Goal: Task Accomplishment & Management: Complete application form

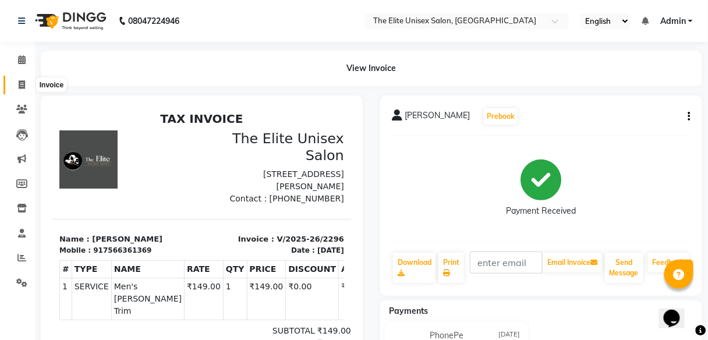
click at [19, 80] on icon at bounding box center [22, 84] width 6 height 9
select select "7086"
select select "service"
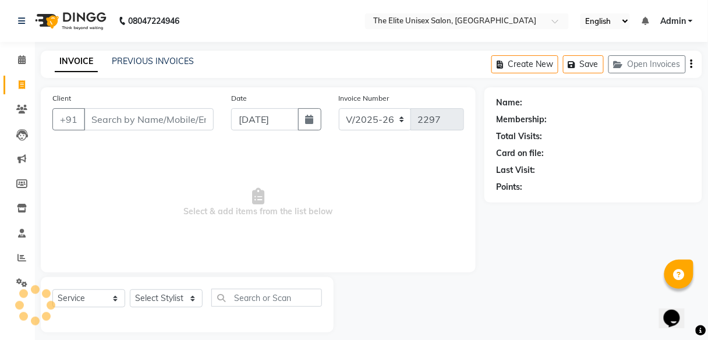
scroll to position [9, 0]
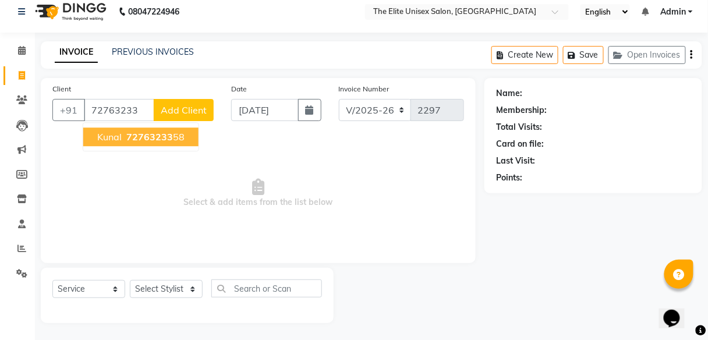
click at [165, 132] on span "72763233" at bounding box center [149, 137] width 47 height 12
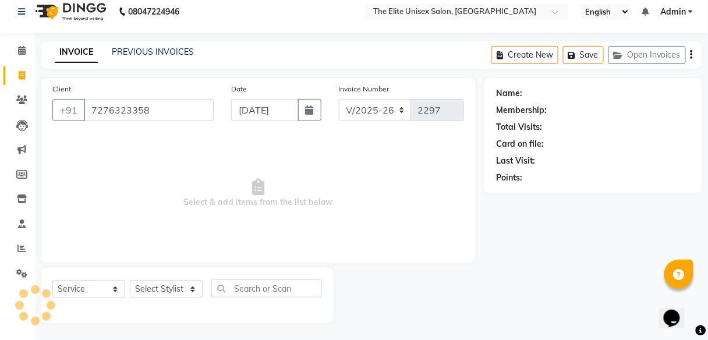
type input "7276323358"
select select "1: Object"
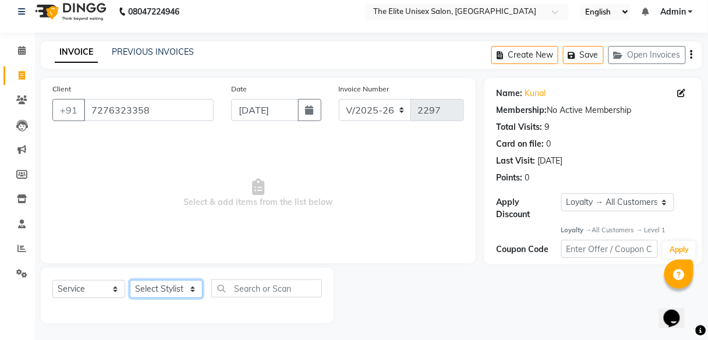
click at [162, 283] on select "Select Stylist [PERSON_NAME] Sunny" at bounding box center [166, 289] width 73 height 18
select select "85942"
click at [130, 280] on select "Select Stylist [PERSON_NAME] Sunny" at bounding box center [166, 289] width 73 height 18
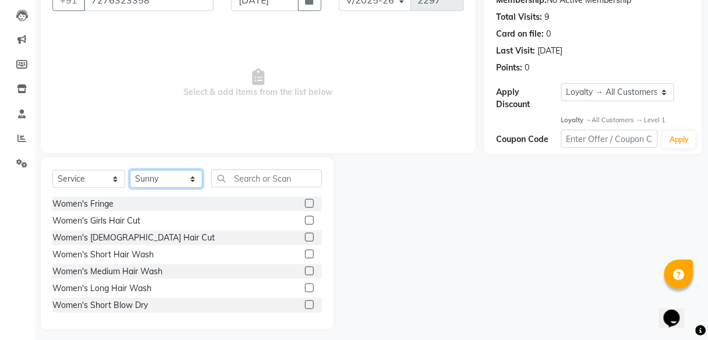
scroll to position [120, 0]
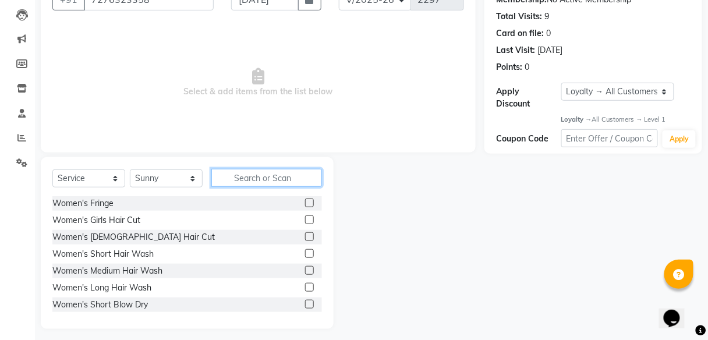
click at [253, 179] on input "text" at bounding box center [266, 178] width 111 height 18
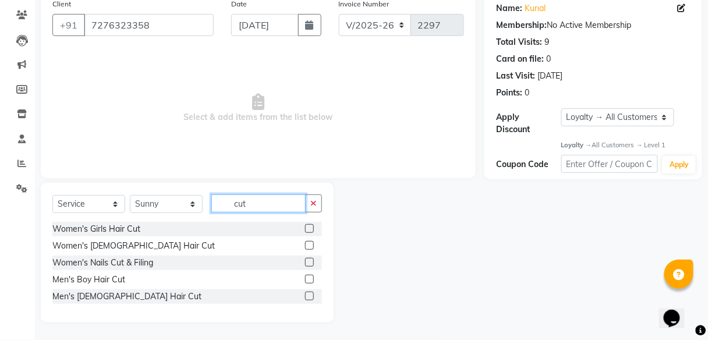
scroll to position [94, 0]
type input "cut"
click at [308, 292] on label at bounding box center [309, 296] width 9 height 9
click at [308, 293] on input "checkbox" at bounding box center [309, 297] width 8 height 8
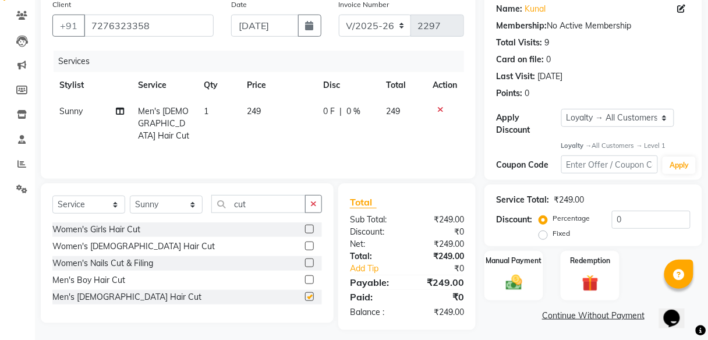
checkbox input "false"
click at [314, 200] on icon "button" at bounding box center [313, 204] width 6 height 8
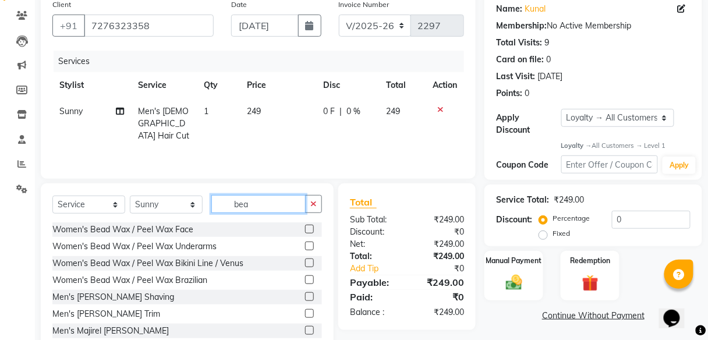
type input "bea"
click at [305, 309] on label at bounding box center [309, 313] width 9 height 9
click at [305, 310] on input "checkbox" at bounding box center [309, 314] width 8 height 8
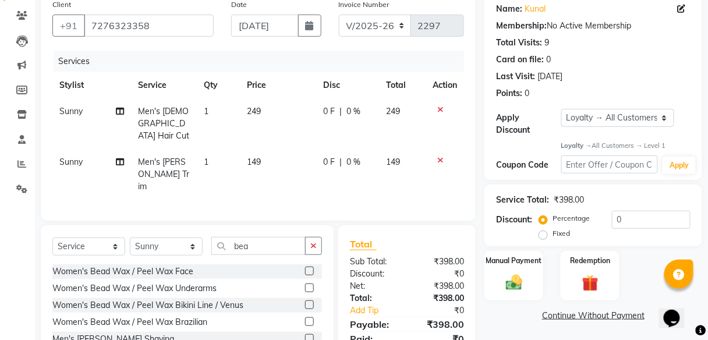
checkbox input "false"
click at [519, 266] on div "Manual Payment" at bounding box center [513, 275] width 61 height 51
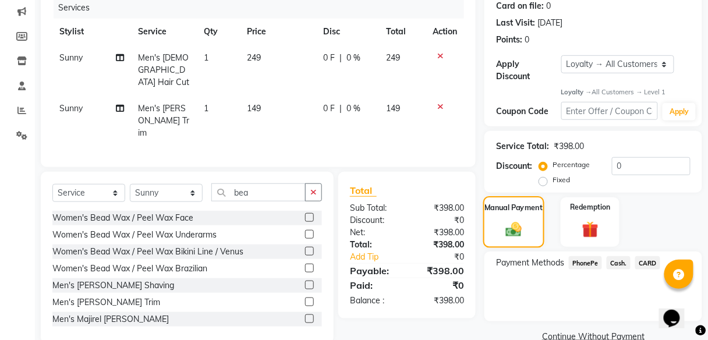
scroll to position [148, 0]
click at [589, 259] on span "PhonePe" at bounding box center [585, 261] width 33 height 13
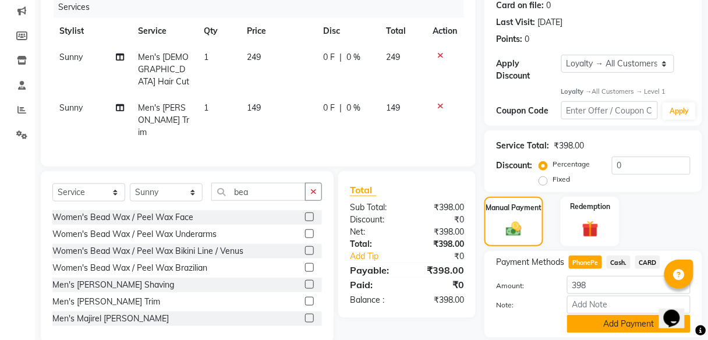
click at [610, 322] on button "Add Payment" at bounding box center [628, 324] width 123 height 18
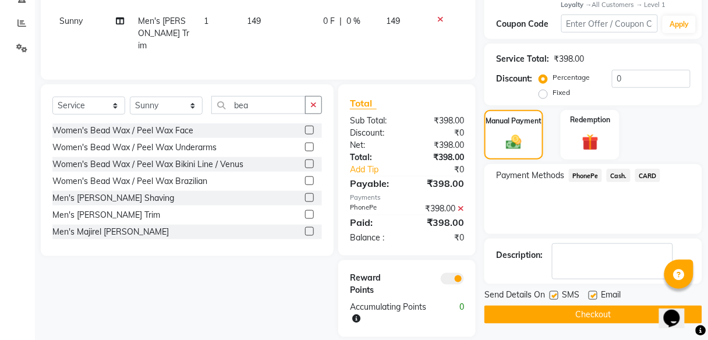
scroll to position [235, 0]
click at [599, 312] on button "Checkout" at bounding box center [593, 315] width 218 height 18
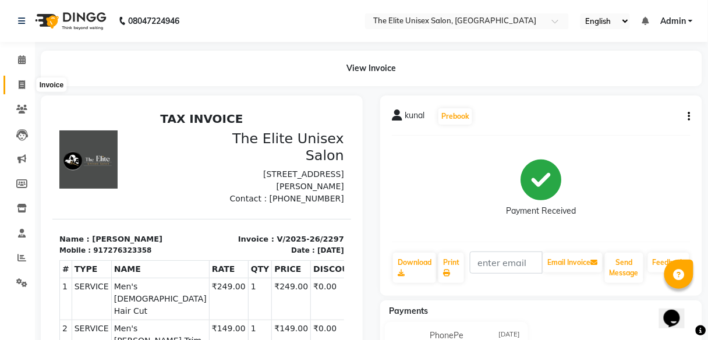
click at [20, 81] on icon at bounding box center [22, 84] width 6 height 9
select select "7086"
select select "service"
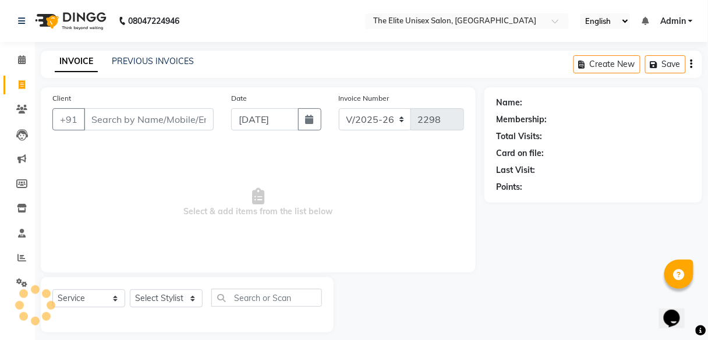
scroll to position [9, 0]
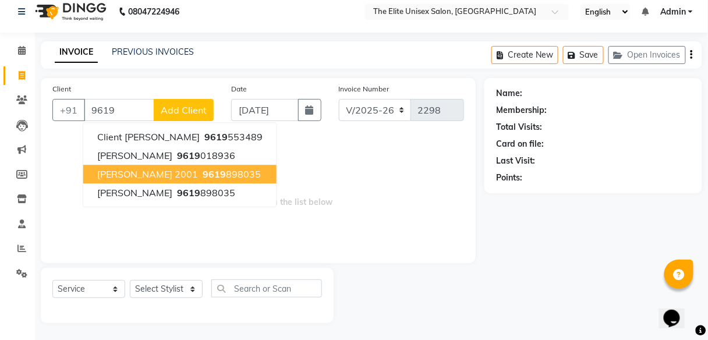
click at [147, 177] on span "[PERSON_NAME] 2001" at bounding box center [147, 174] width 101 height 12
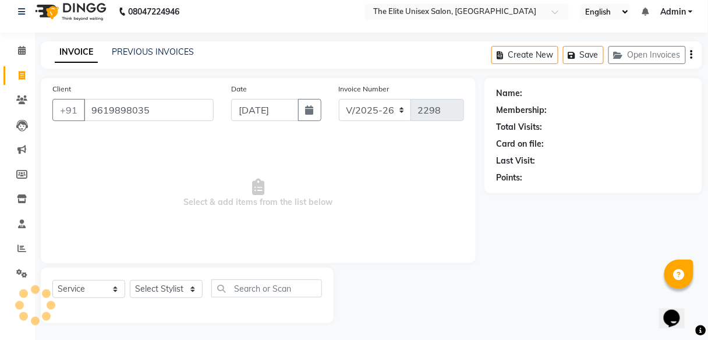
type input "9619898035"
select select "1: Object"
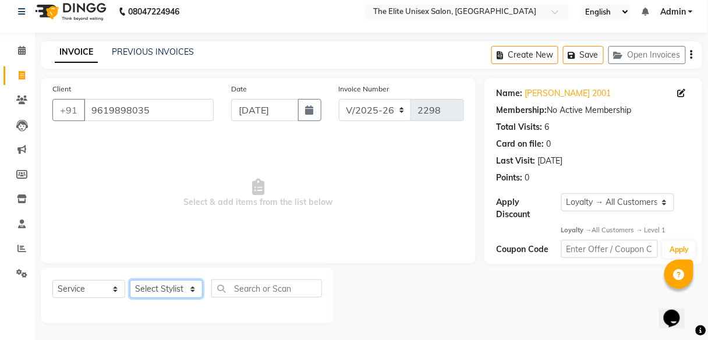
click at [163, 290] on select "Select Stylist [PERSON_NAME] Sunny" at bounding box center [166, 289] width 73 height 18
select select "59551"
click at [130, 280] on select "Select Stylist [PERSON_NAME] Sunny" at bounding box center [166, 289] width 73 height 18
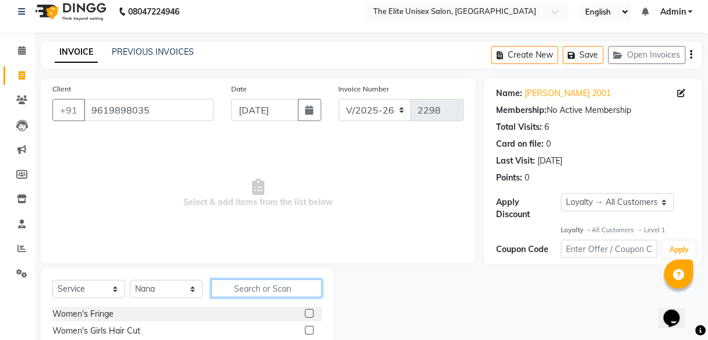
click at [276, 288] on input "text" at bounding box center [266, 288] width 111 height 18
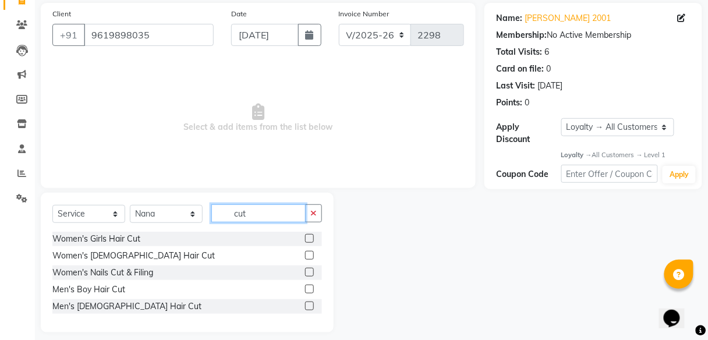
scroll to position [84, 0]
type input "cut"
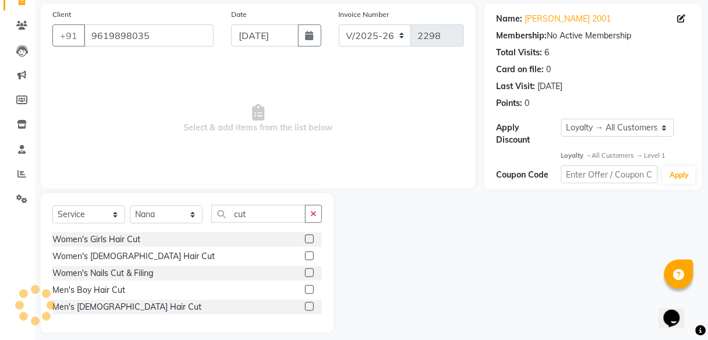
click at [308, 302] on label at bounding box center [309, 306] width 9 height 9
click at [308, 303] on input "checkbox" at bounding box center [309, 307] width 8 height 8
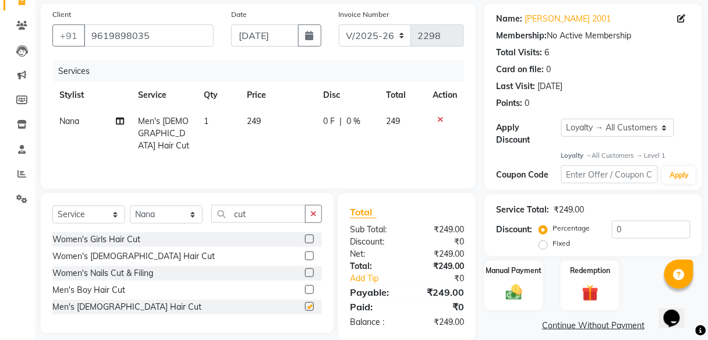
checkbox input "false"
click at [314, 210] on icon "button" at bounding box center [313, 213] width 6 height 8
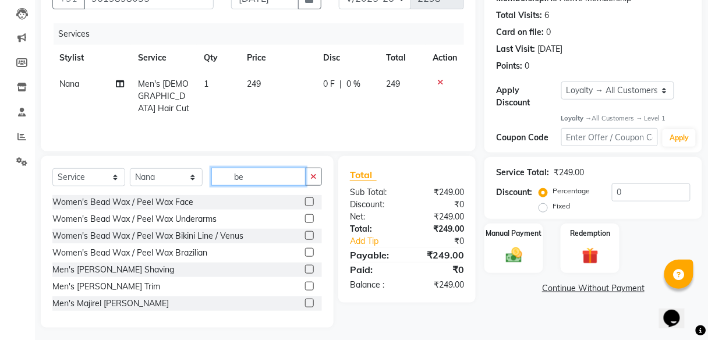
scroll to position [122, 0]
type input "be"
click at [305, 281] on label at bounding box center [309, 285] width 9 height 9
click at [305, 282] on input "checkbox" at bounding box center [309, 286] width 8 height 8
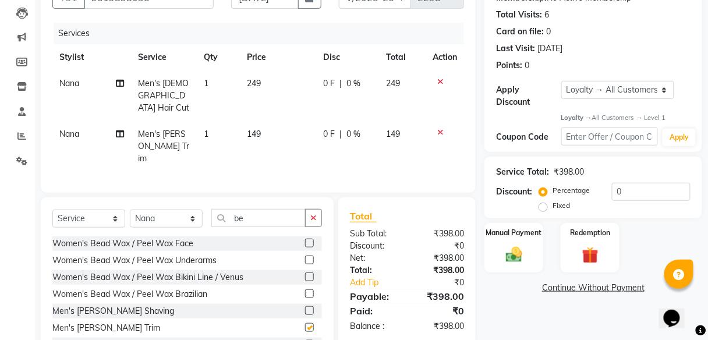
checkbox input "false"
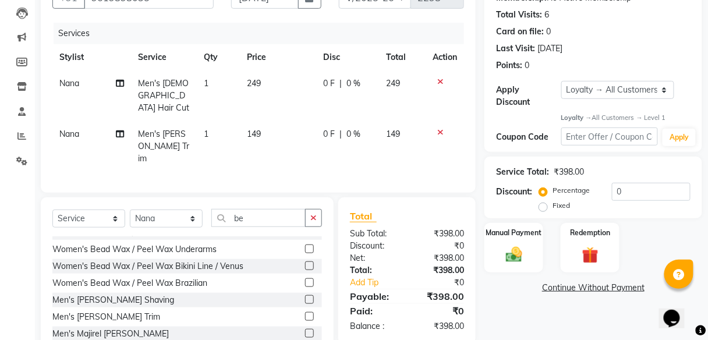
scroll to position [10, 0]
click at [325, 81] on span "0 F" at bounding box center [329, 83] width 12 height 12
select select "59551"
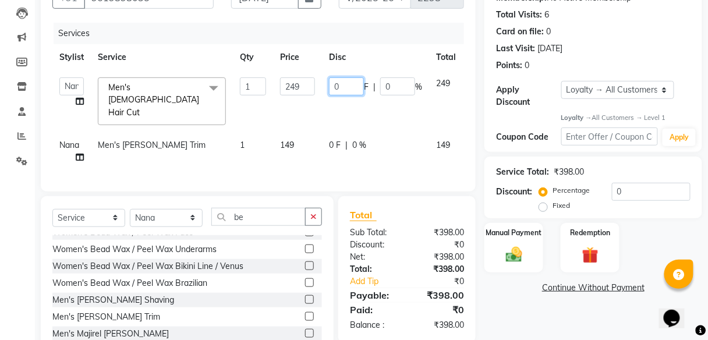
click at [336, 85] on input "0" at bounding box center [346, 86] width 35 height 18
click at [351, 84] on input "490" at bounding box center [346, 86] width 35 height 18
type input "49"
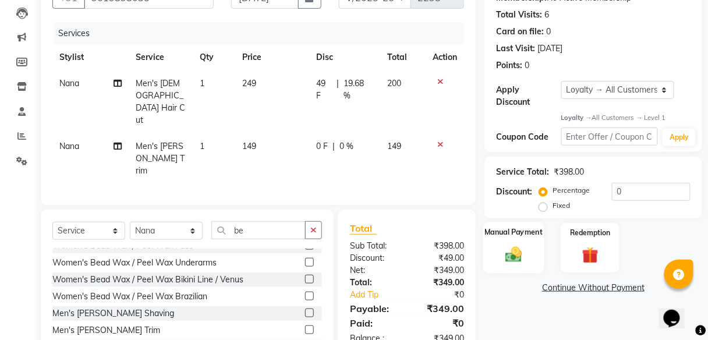
click at [518, 238] on div "Manual Payment" at bounding box center [513, 247] width 61 height 51
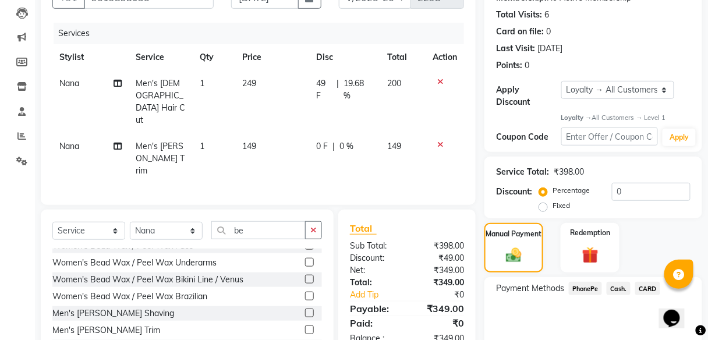
click at [585, 285] on span "PhonePe" at bounding box center [585, 288] width 33 height 13
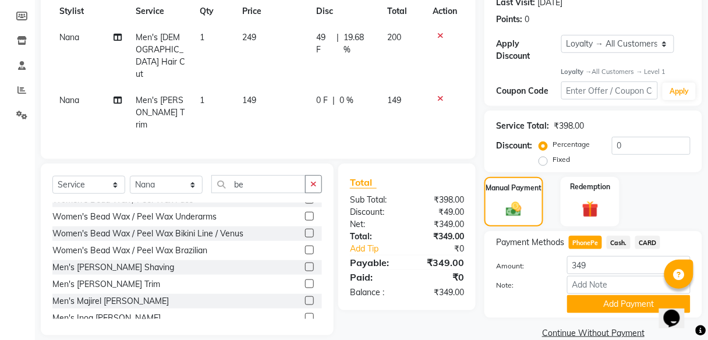
scroll to position [186, 0]
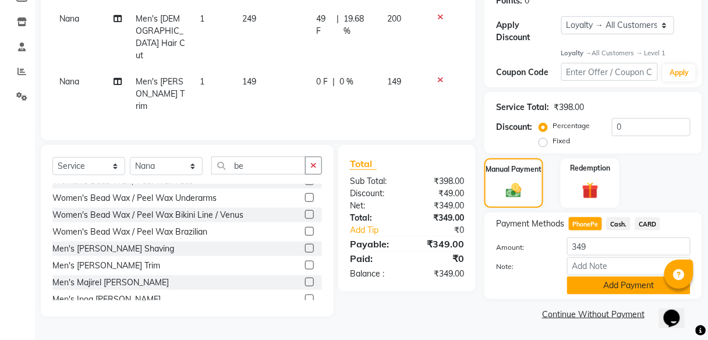
click at [589, 285] on button "Add Payment" at bounding box center [628, 285] width 123 height 18
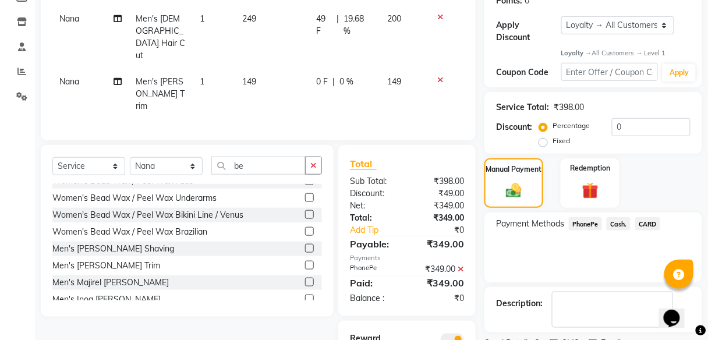
scroll to position [235, 0]
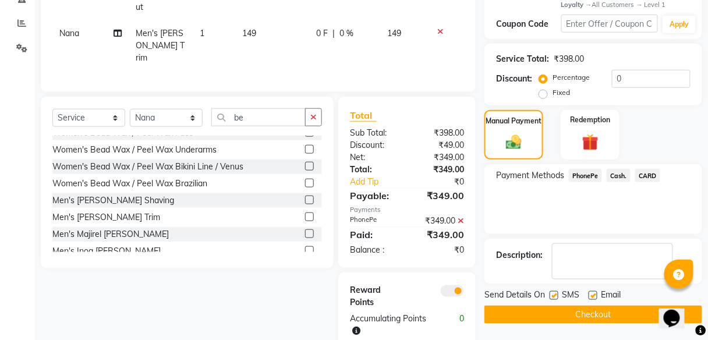
click at [588, 307] on button "Checkout" at bounding box center [593, 315] width 218 height 18
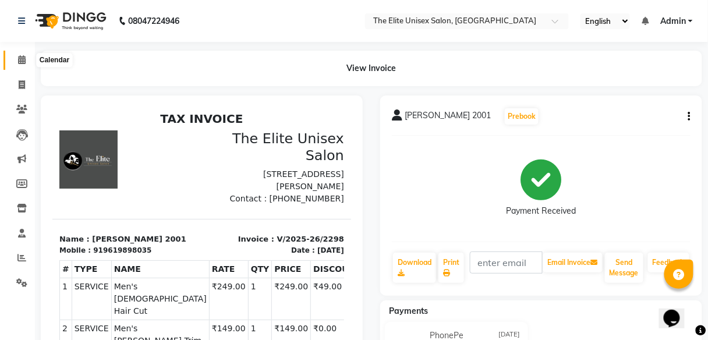
click at [14, 58] on span at bounding box center [22, 60] width 20 height 13
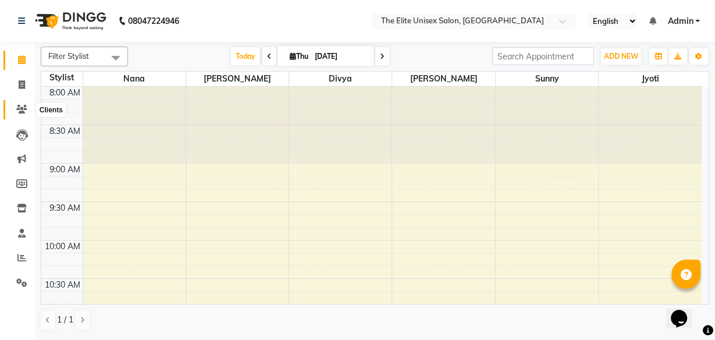
click at [24, 106] on icon at bounding box center [21, 109] width 11 height 9
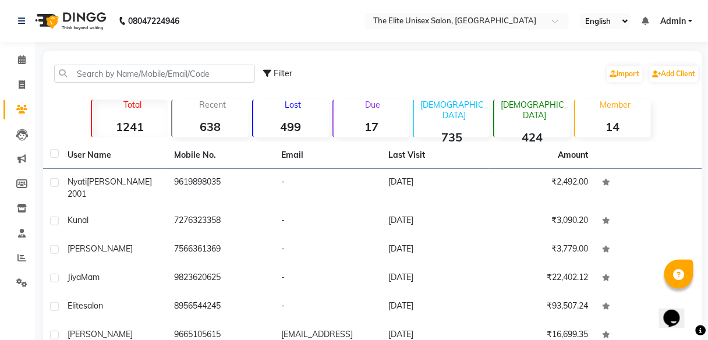
click at [309, 112] on div "Lost 499" at bounding box center [290, 119] width 77 height 38
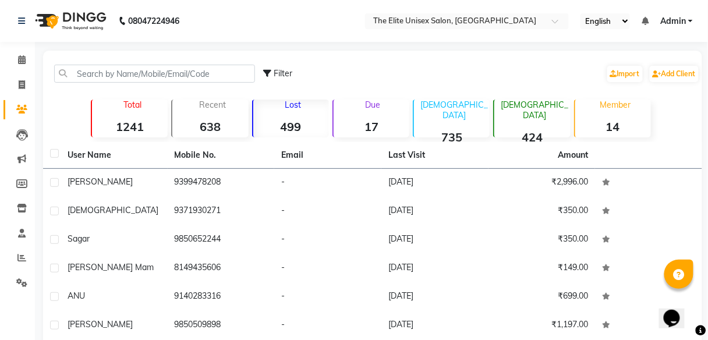
click at [310, 115] on div "Lost 499" at bounding box center [290, 119] width 77 height 38
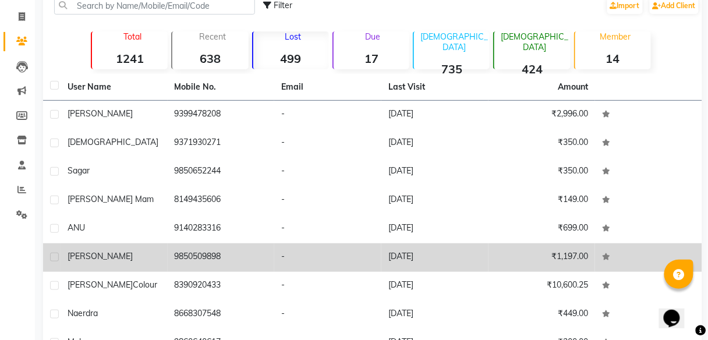
scroll to position [69, 0]
click at [238, 254] on td "9850509898" at bounding box center [221, 257] width 107 height 29
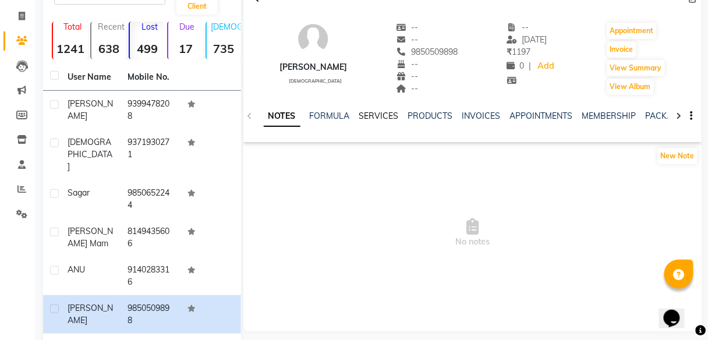
click at [378, 112] on link "SERVICES" at bounding box center [379, 116] width 40 height 10
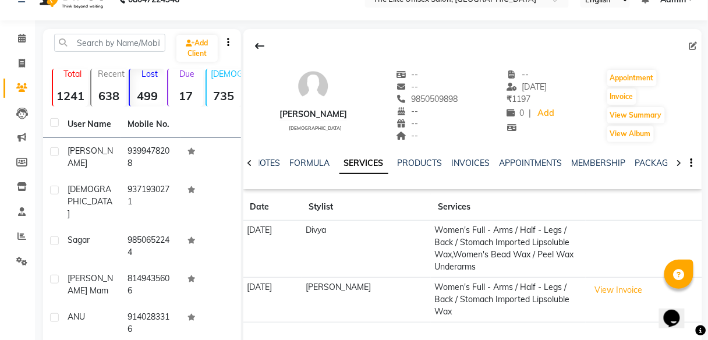
scroll to position [19, 0]
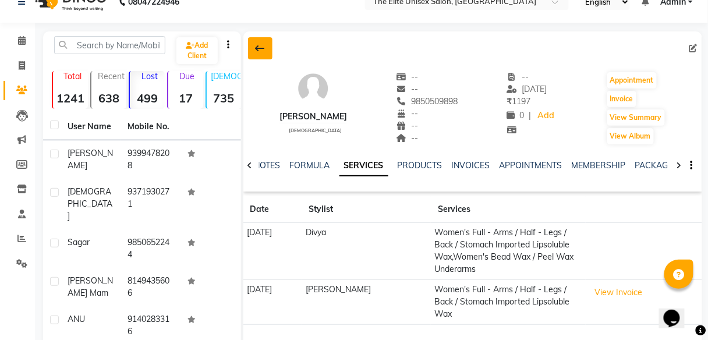
click at [257, 51] on icon at bounding box center [259, 48] width 9 height 9
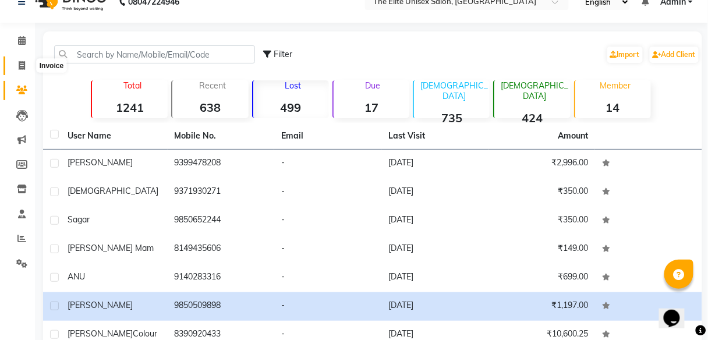
click at [22, 62] on icon at bounding box center [22, 65] width 6 height 9
select select "service"
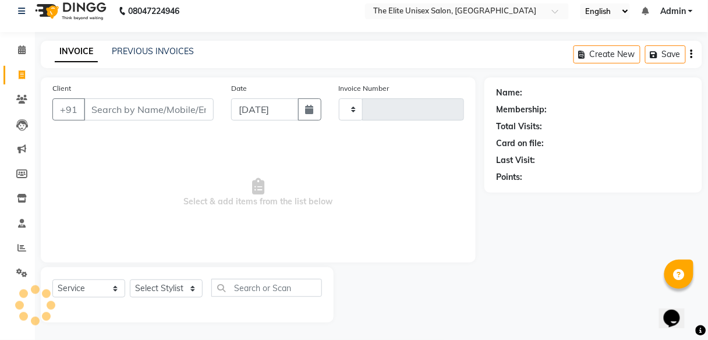
type input "2299"
select select "7086"
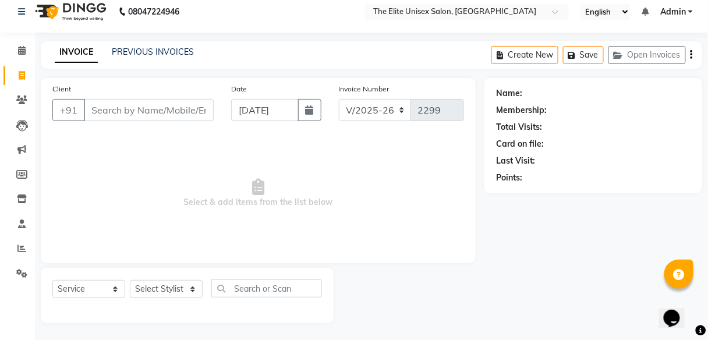
click at [120, 108] on input "Client" at bounding box center [149, 110] width 130 height 22
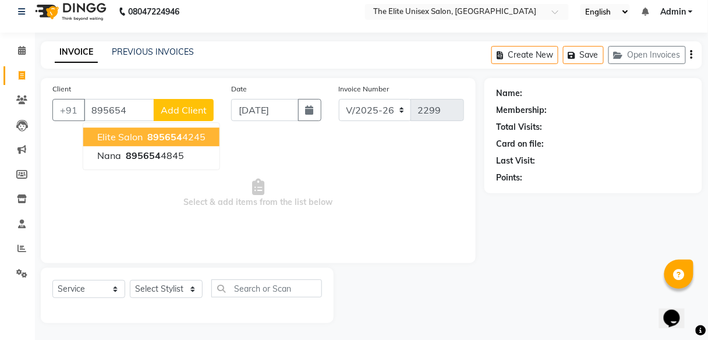
click at [181, 133] on ngb-highlight "895654 4245" at bounding box center [175, 137] width 61 height 12
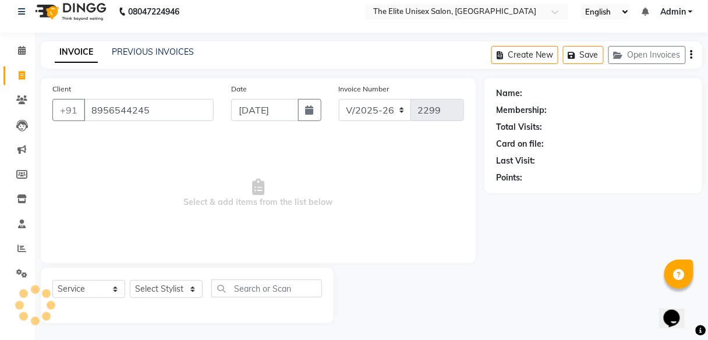
type input "8956544245"
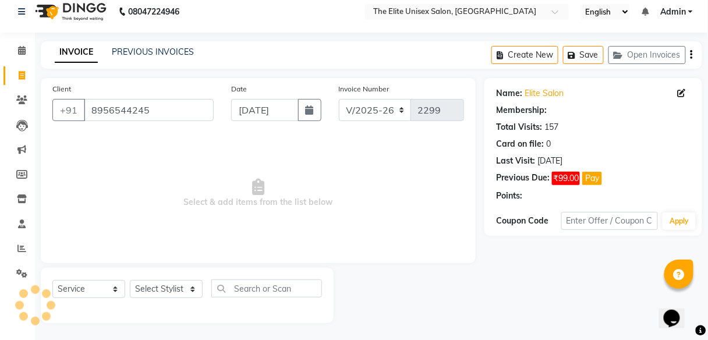
select select "1: Object"
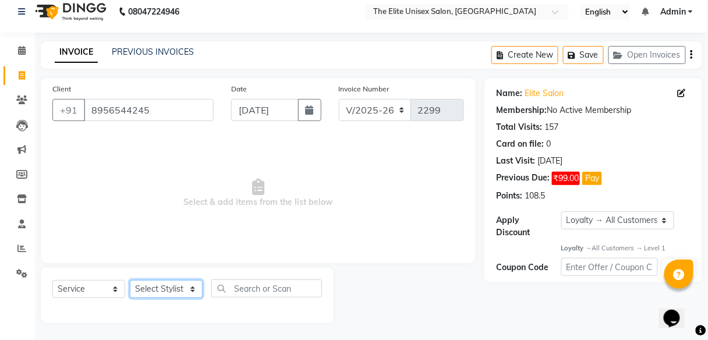
drag, startPoint x: 166, startPoint y: 286, endPoint x: 145, endPoint y: 267, distance: 28.0
click at [145, 268] on div "Select Service Product Membership Package Voucher Prepaid Gift Card Select Styl…" at bounding box center [187, 295] width 293 height 55
select select "85942"
click at [130, 280] on select "Select Stylist [PERSON_NAME] Sunny" at bounding box center [166, 289] width 73 height 18
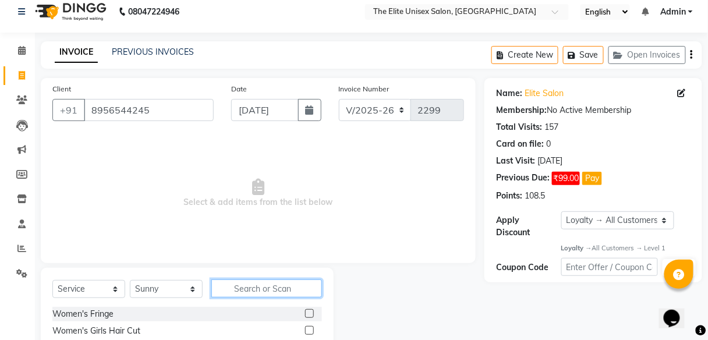
click at [250, 293] on input "text" at bounding box center [266, 288] width 111 height 18
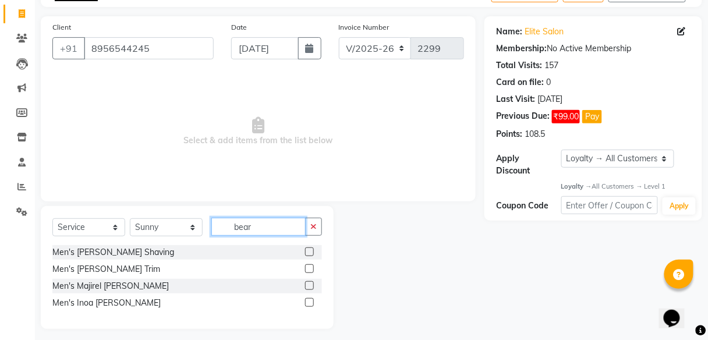
scroll to position [72, 0]
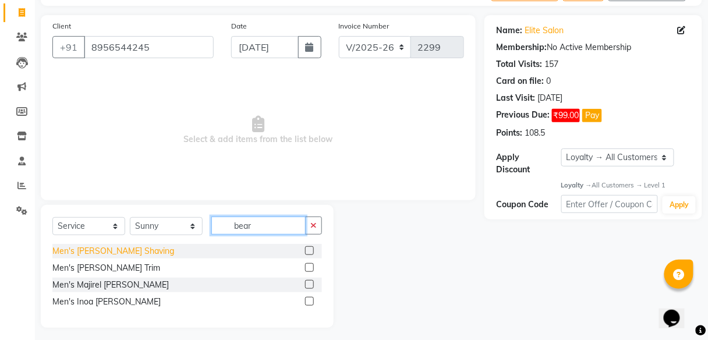
type input "bear"
click at [104, 253] on div "Men's [PERSON_NAME] Shaving" at bounding box center [113, 251] width 122 height 12
checkbox input "false"
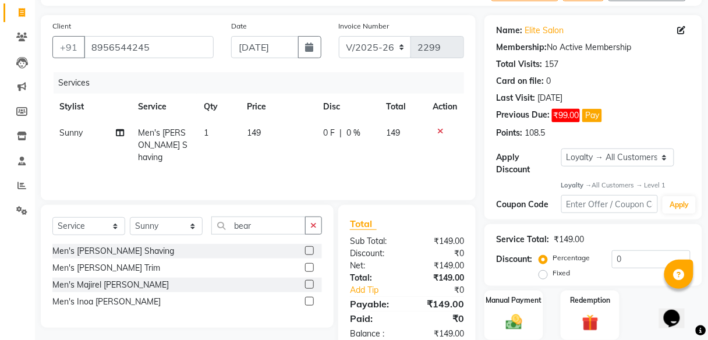
click at [326, 128] on span "0 F" at bounding box center [329, 133] width 12 height 12
select select "85942"
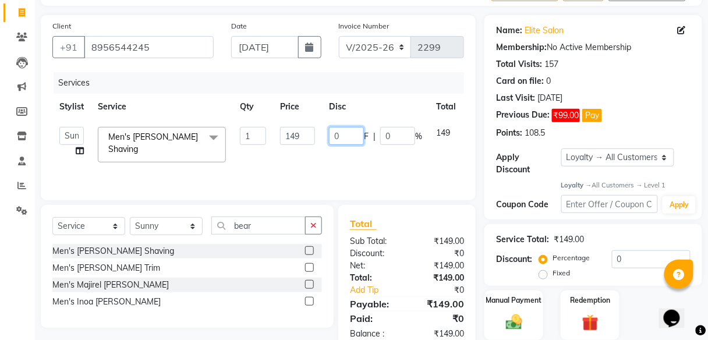
click at [353, 134] on input "0" at bounding box center [346, 136] width 35 height 18
type input "49"
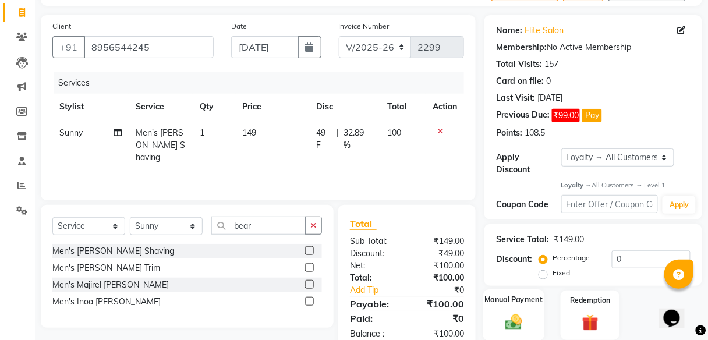
click at [512, 308] on div "Manual Payment" at bounding box center [513, 315] width 61 height 51
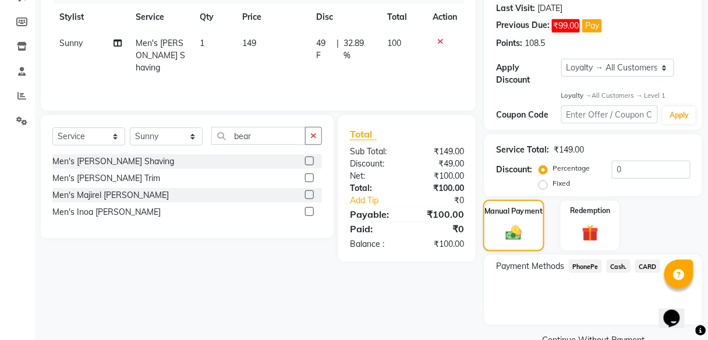
scroll to position [188, 0]
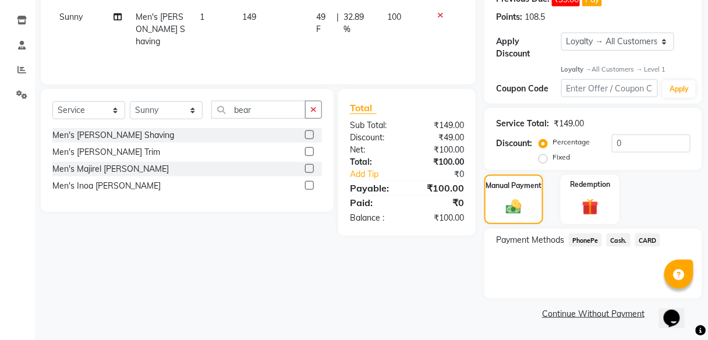
click at [591, 240] on span "PhonePe" at bounding box center [585, 239] width 33 height 13
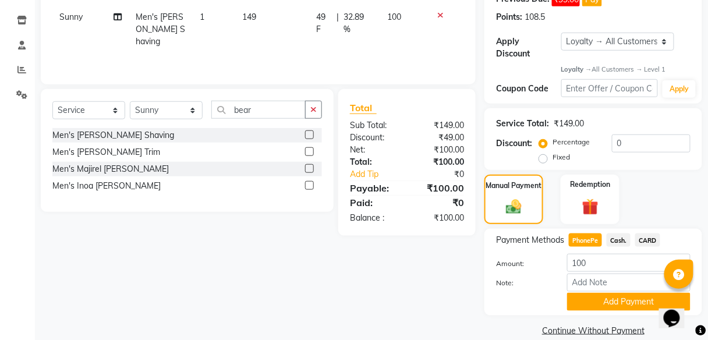
scroll to position [204, 0]
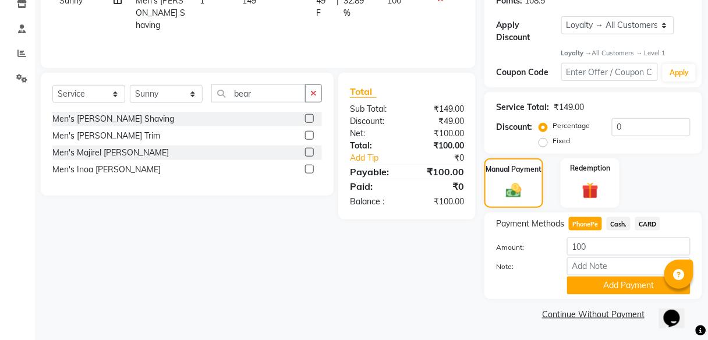
click at [622, 221] on span "Cash." at bounding box center [618, 223] width 24 height 13
click at [615, 287] on button "Add Payment" at bounding box center [628, 285] width 123 height 18
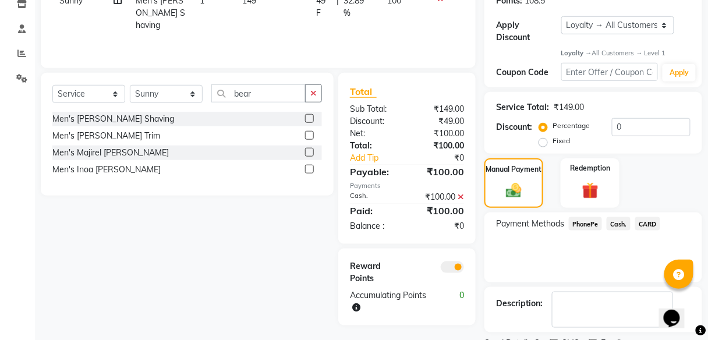
scroll to position [253, 0]
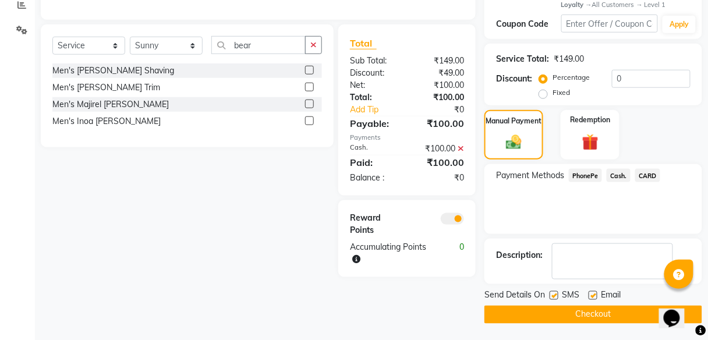
click at [592, 309] on button "Checkout" at bounding box center [593, 315] width 218 height 18
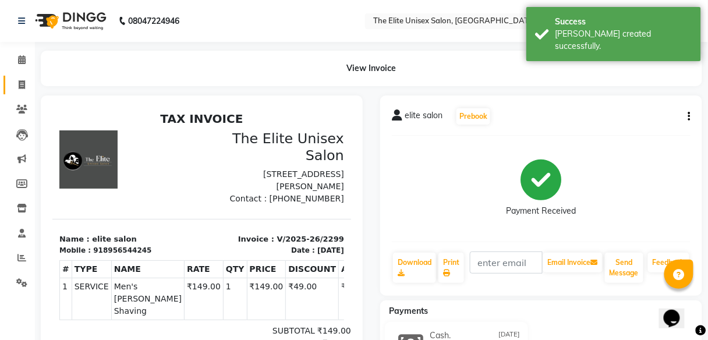
click at [19, 85] on icon at bounding box center [22, 84] width 6 height 9
select select "7086"
select select "service"
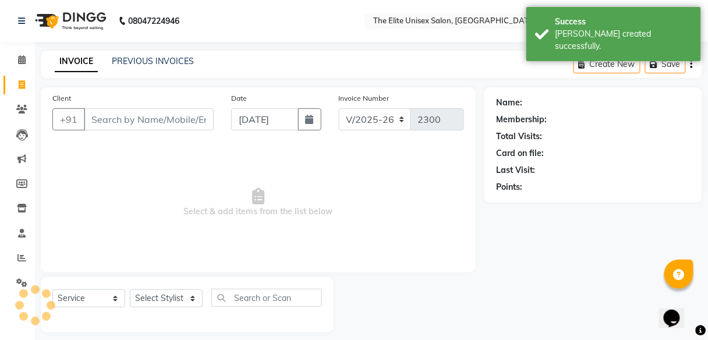
scroll to position [9, 0]
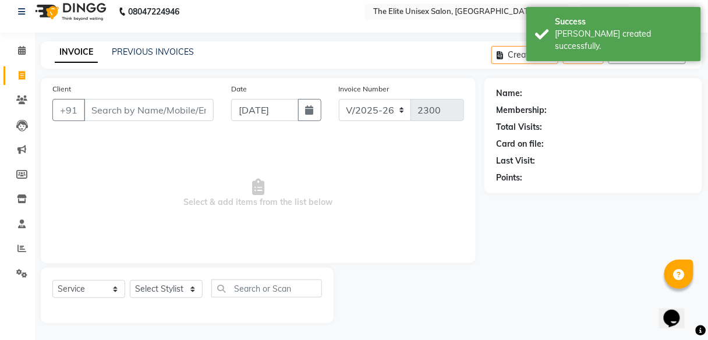
click at [106, 108] on input "Client" at bounding box center [149, 110] width 130 height 22
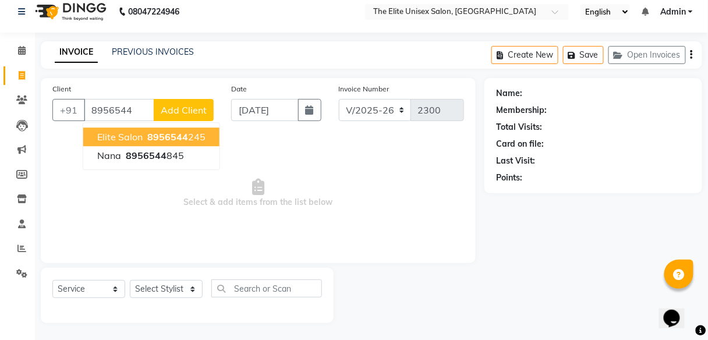
click at [161, 127] on button "elite salon 8956544 245" at bounding box center [151, 136] width 136 height 19
type input "8956544245"
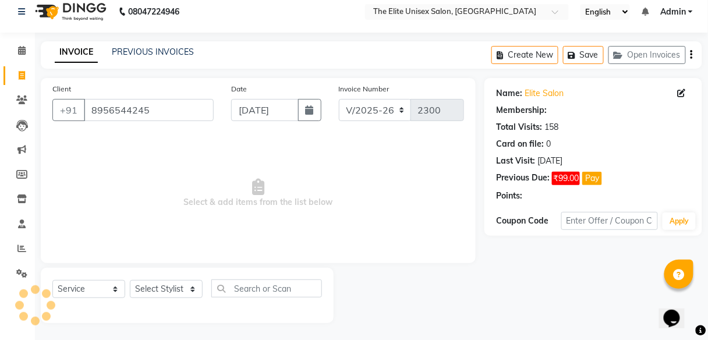
select select "1: Object"
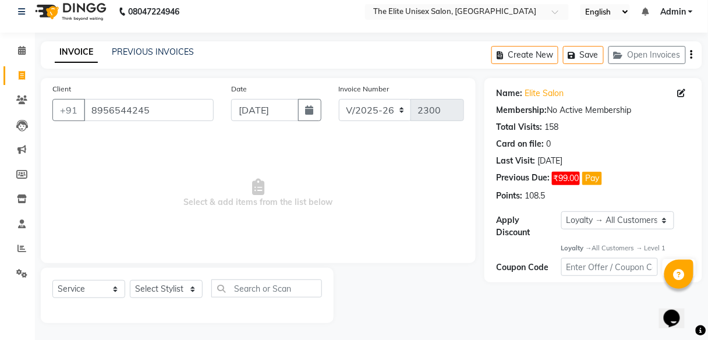
click at [181, 277] on div "Select Service Product Membership Package Voucher Prepaid Gift Card Select Styl…" at bounding box center [187, 295] width 293 height 55
click at [180, 284] on select "Select Stylist [PERSON_NAME] Sunny" at bounding box center [166, 289] width 73 height 18
select select "85942"
click at [130, 280] on select "Select Stylist [PERSON_NAME] Sunny" at bounding box center [166, 289] width 73 height 18
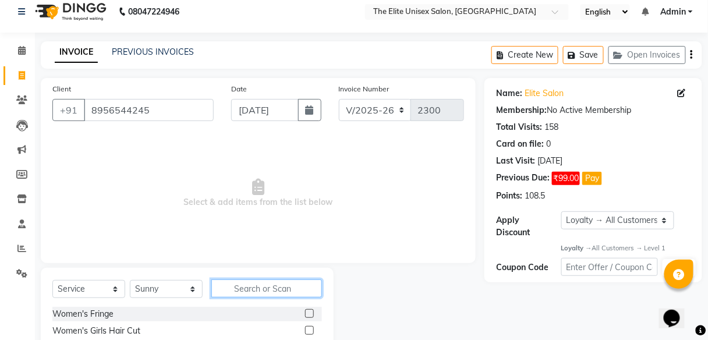
click at [233, 283] on input "text" at bounding box center [266, 288] width 111 height 18
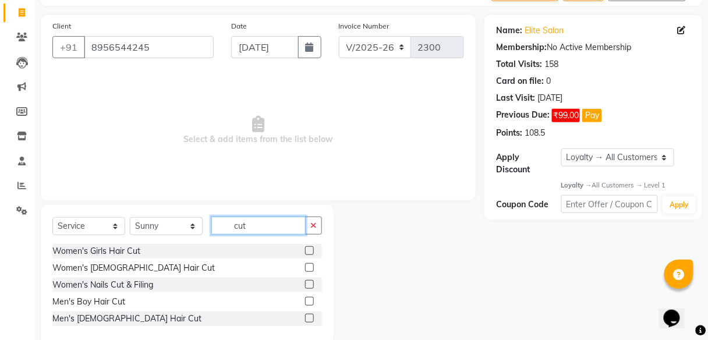
scroll to position [73, 0]
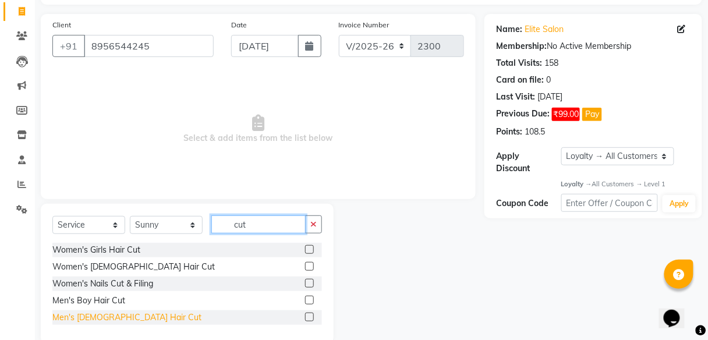
type input "cut"
click at [105, 318] on div "Men's [DEMOGRAPHIC_DATA] Hair Cut" at bounding box center [126, 317] width 149 height 12
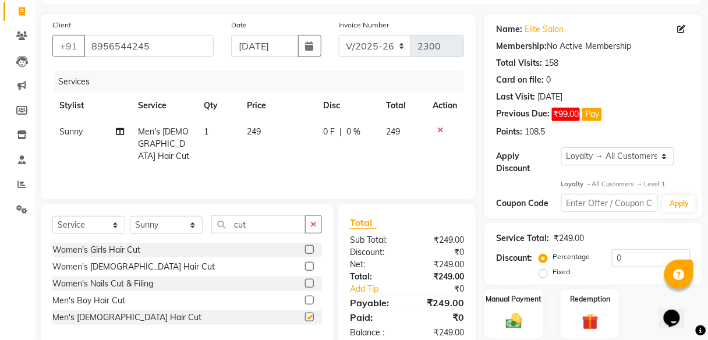
checkbox input "false"
click at [334, 128] on span "0 F" at bounding box center [329, 132] width 12 height 12
select select "85942"
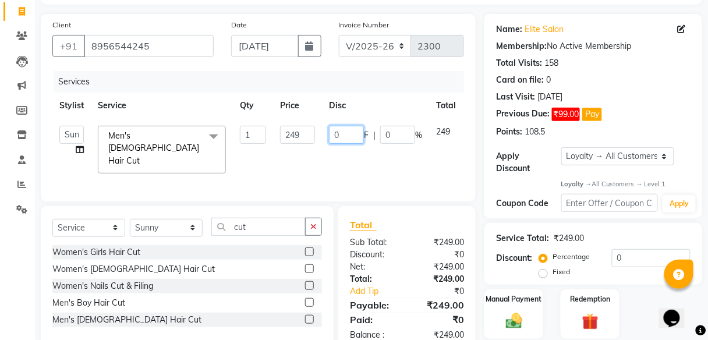
click at [341, 130] on input "0" at bounding box center [346, 135] width 35 height 18
type input "49"
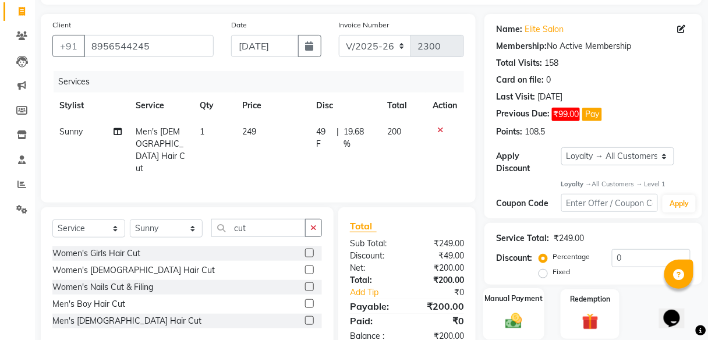
click at [526, 302] on label "Manual Payment" at bounding box center [514, 298] width 58 height 11
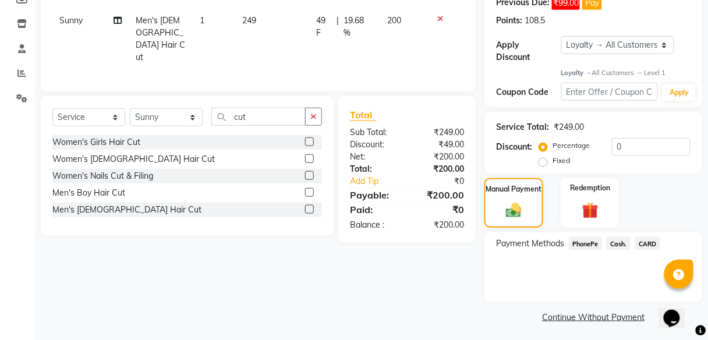
scroll to position [188, 0]
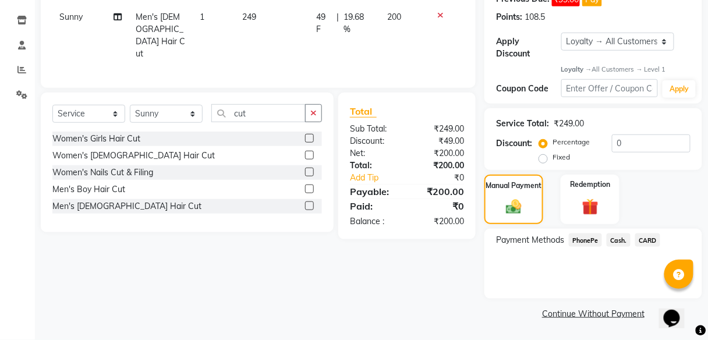
click at [592, 240] on span "PhonePe" at bounding box center [585, 239] width 33 height 13
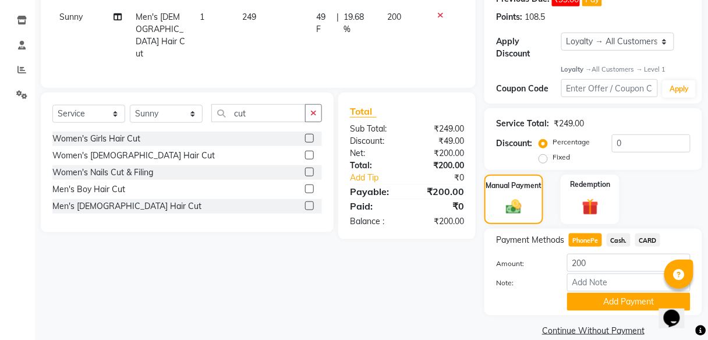
scroll to position [204, 0]
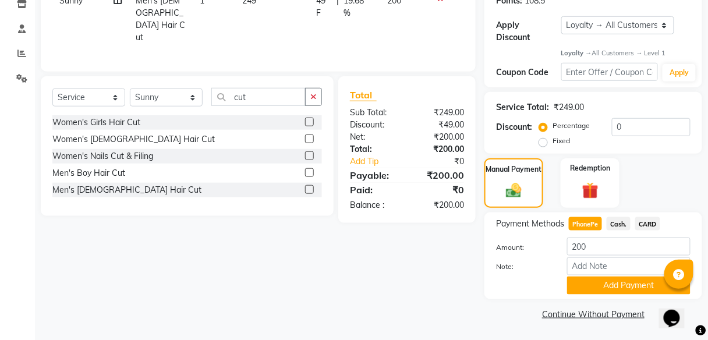
click at [616, 225] on span "Cash." at bounding box center [618, 223] width 24 height 13
click at [631, 286] on button "Add Payment" at bounding box center [628, 285] width 123 height 18
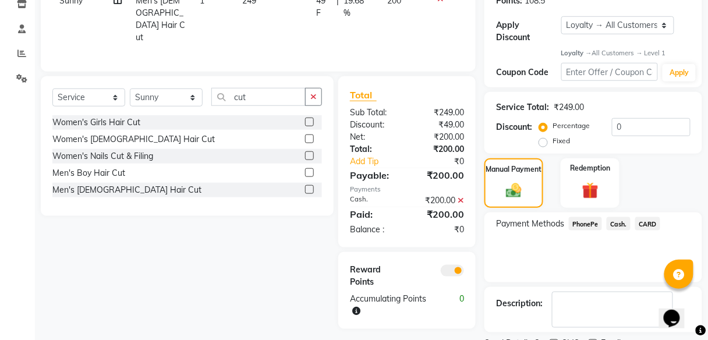
scroll to position [253, 0]
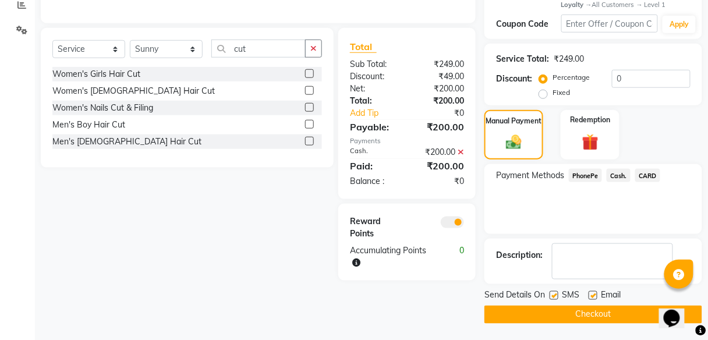
click at [575, 307] on button "Checkout" at bounding box center [593, 315] width 218 height 18
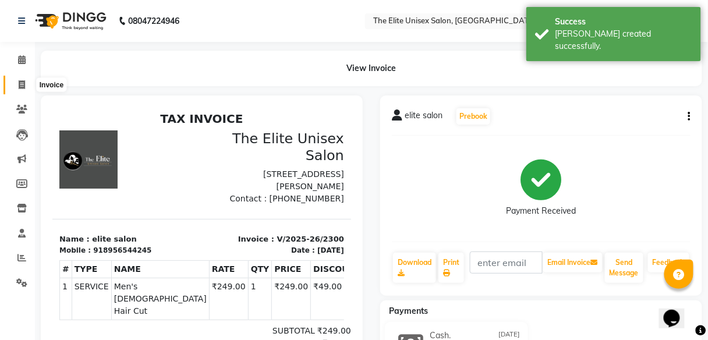
click at [20, 88] on icon at bounding box center [22, 84] width 6 height 9
select select "7086"
select select "service"
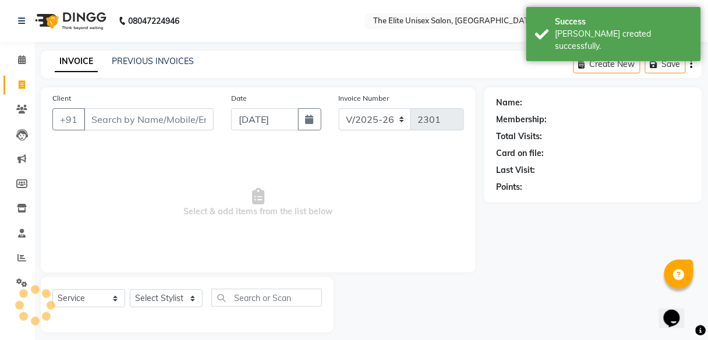
scroll to position [9, 0]
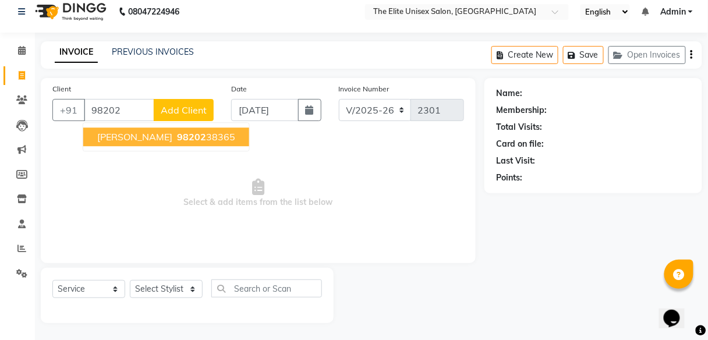
click at [177, 134] on span "98202" at bounding box center [191, 137] width 29 height 12
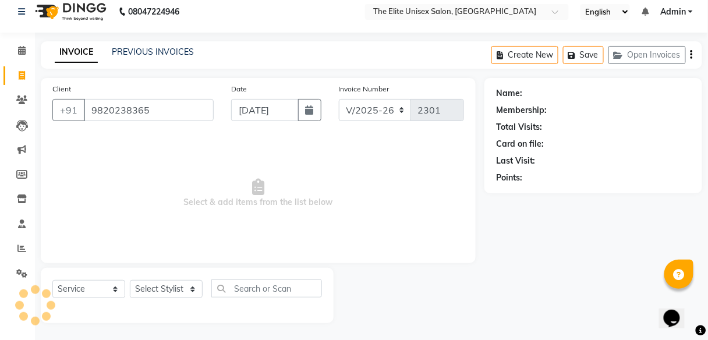
type input "9820238365"
select select "1: Object"
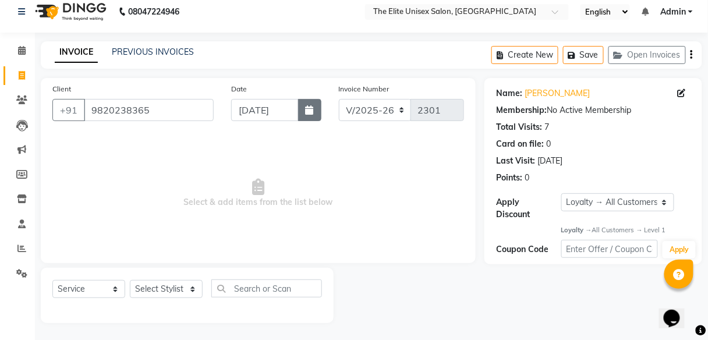
click at [304, 106] on button "button" at bounding box center [309, 110] width 23 height 22
select select "9"
select select "2025"
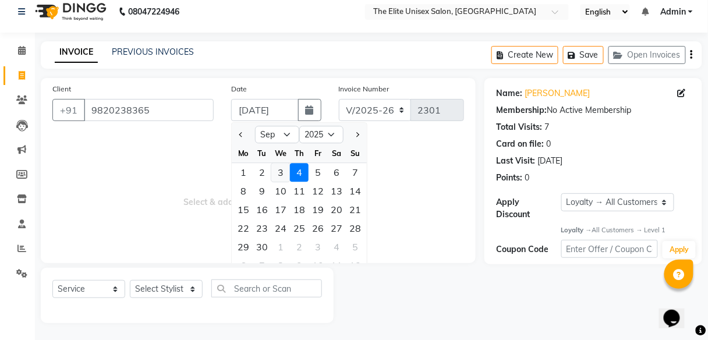
click at [281, 170] on div "3" at bounding box center [280, 172] width 19 height 19
type input "[DATE]"
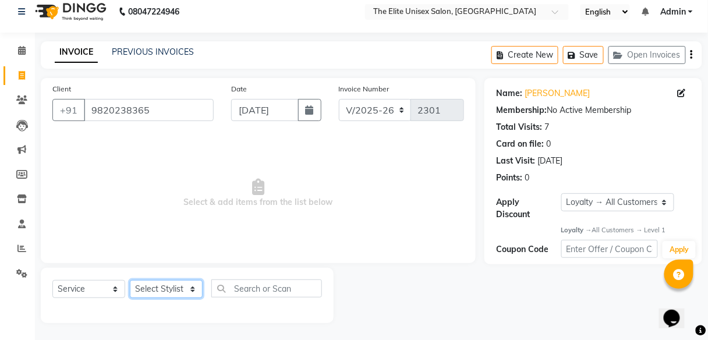
click at [180, 286] on select "Select Stylist [PERSON_NAME] Sunny" at bounding box center [166, 289] width 73 height 18
select select "85942"
click at [130, 280] on select "Select Stylist [PERSON_NAME] Sunny" at bounding box center [166, 289] width 73 height 18
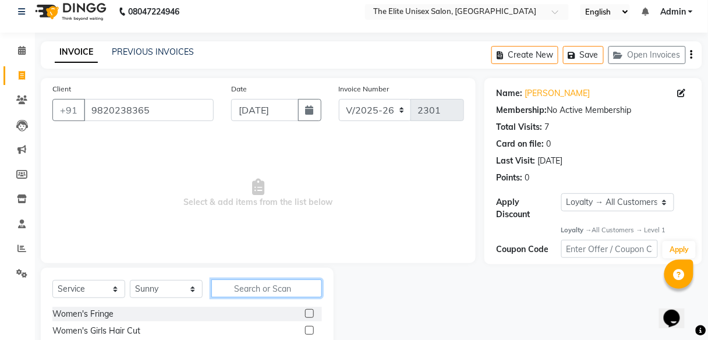
click at [250, 293] on input "text" at bounding box center [266, 288] width 111 height 18
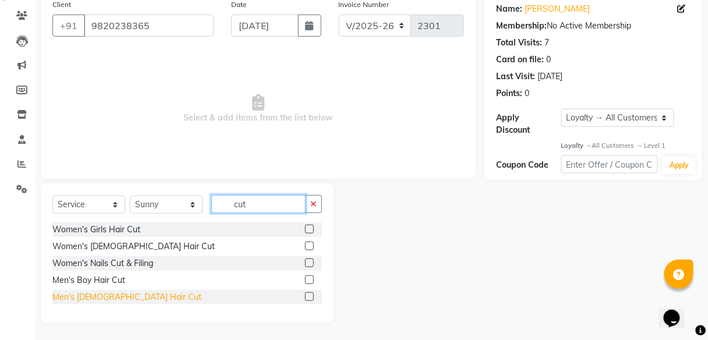
type input "cut"
click at [84, 293] on div "Men's [DEMOGRAPHIC_DATA] Hair Cut" at bounding box center [126, 297] width 149 height 12
checkbox input "false"
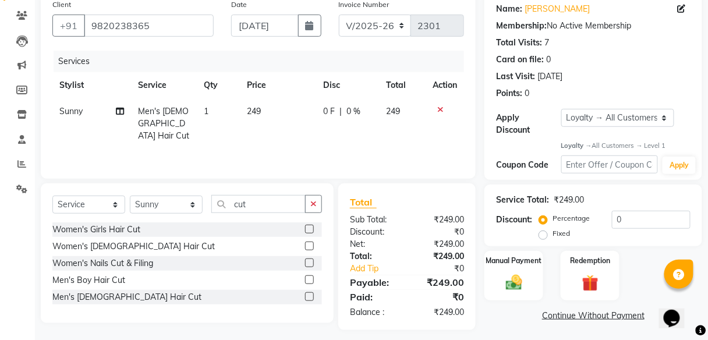
click at [333, 111] on span "0 F" at bounding box center [329, 111] width 12 height 12
select select "85942"
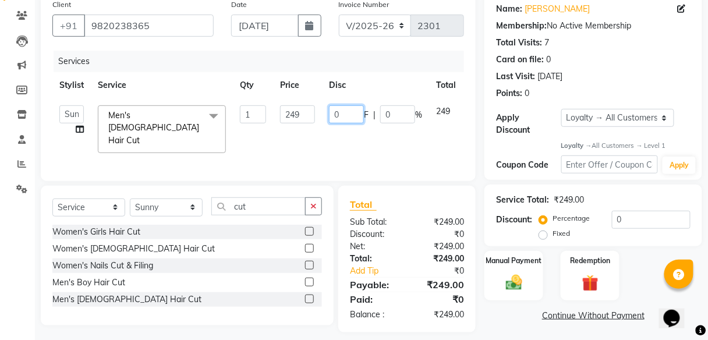
click at [345, 113] on input "0" at bounding box center [346, 114] width 35 height 18
type input "49"
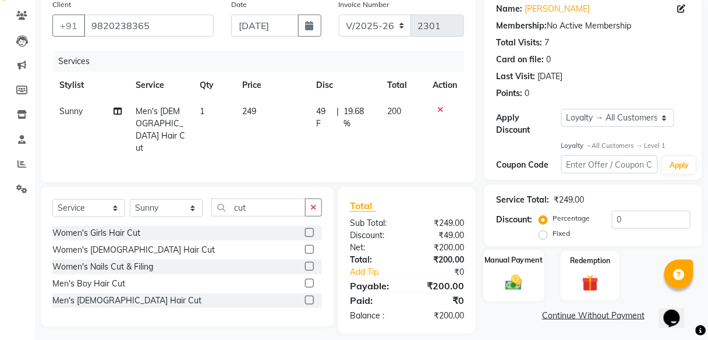
click at [520, 275] on img at bounding box center [513, 283] width 27 height 20
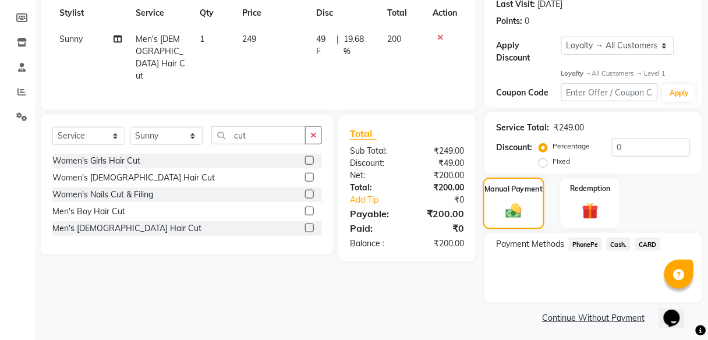
scroll to position [170, 0]
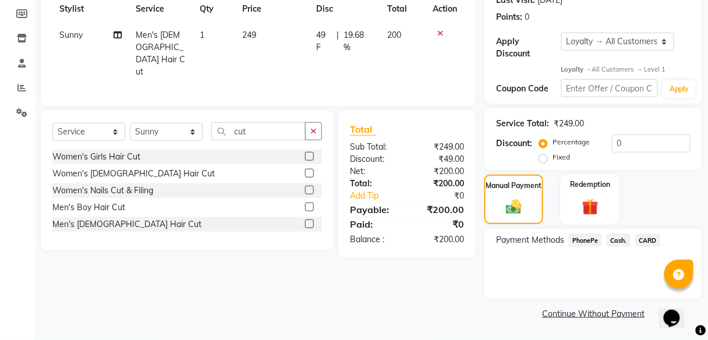
click at [584, 242] on span "PhonePe" at bounding box center [585, 239] width 33 height 13
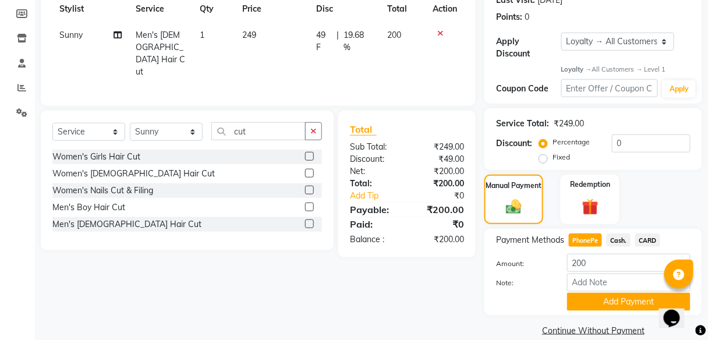
scroll to position [186, 0]
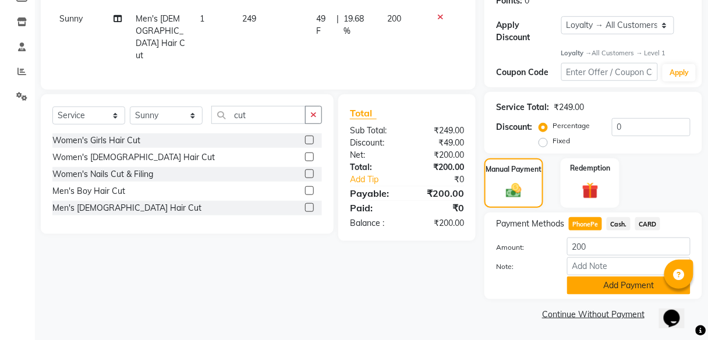
click at [591, 283] on button "Add Payment" at bounding box center [628, 285] width 123 height 18
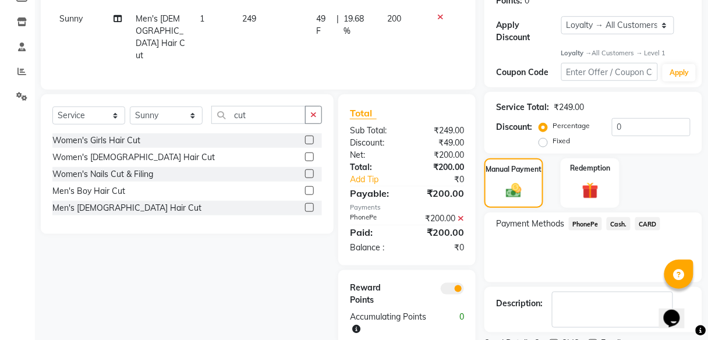
scroll to position [235, 0]
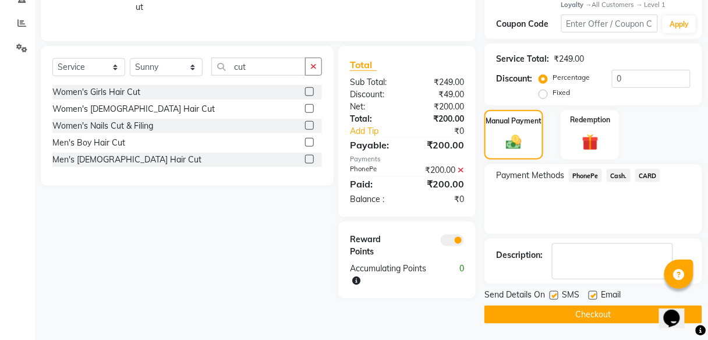
click at [569, 309] on button "Checkout" at bounding box center [593, 315] width 218 height 18
